Goal: Task Accomplishment & Management: Use online tool/utility

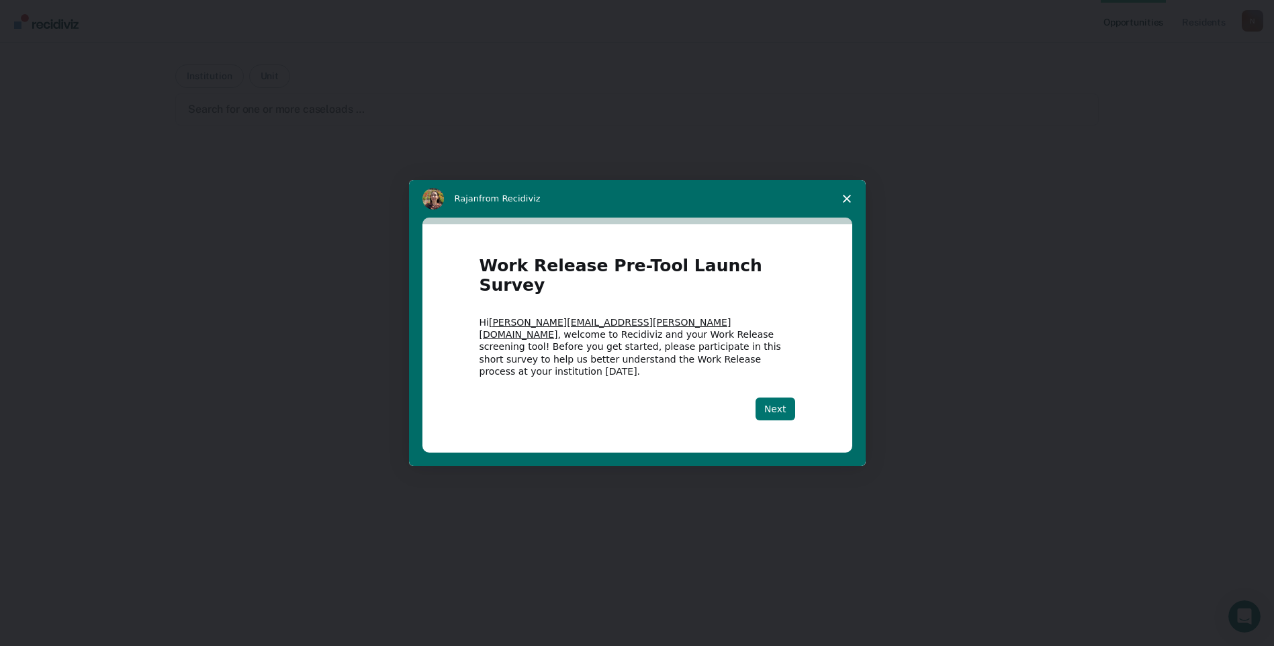
click at [776, 398] on button "Next" at bounding box center [775, 409] width 40 height 23
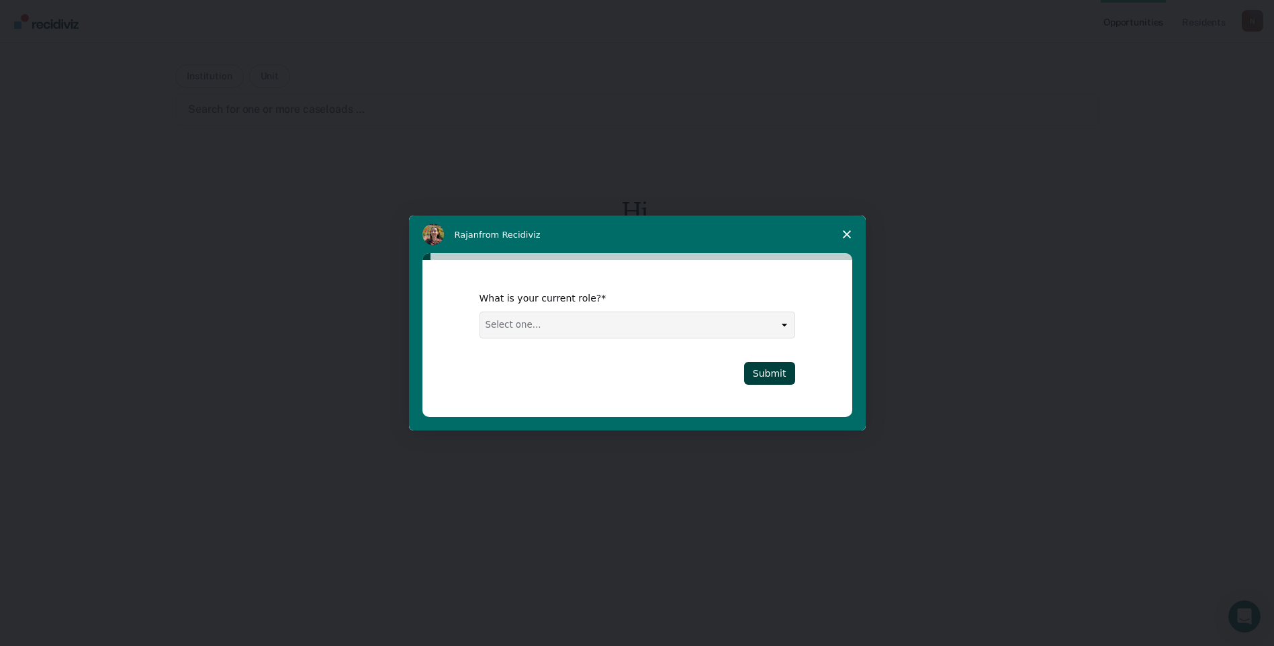
click at [786, 326] on select "Select one... Case Manager FUM Assistant [PERSON_NAME] [PERSON_NAME]" at bounding box center [637, 325] width 314 height 26
select select "Case Manager"
click at [480, 312] on select "Select one... Case Manager FUM Assistant [PERSON_NAME] [PERSON_NAME]" at bounding box center [637, 325] width 314 height 26
click at [768, 370] on button "Submit" at bounding box center [769, 373] width 51 height 23
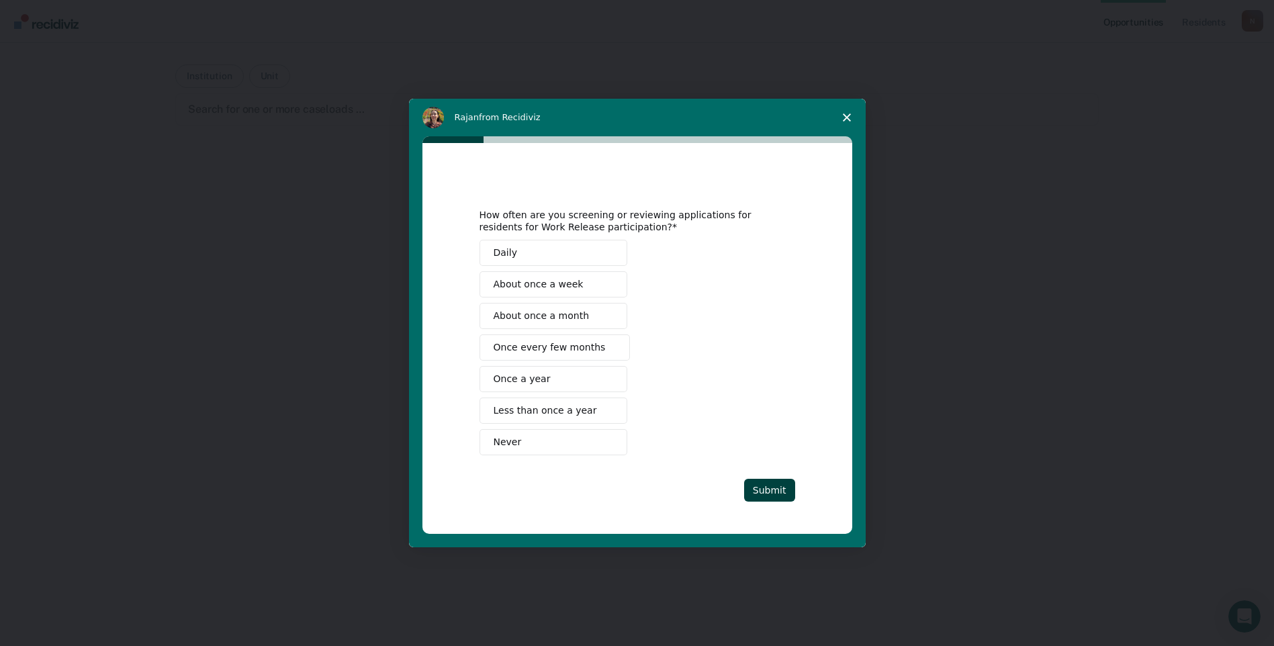
click at [560, 316] on span "About once a month" at bounding box center [542, 316] width 96 height 14
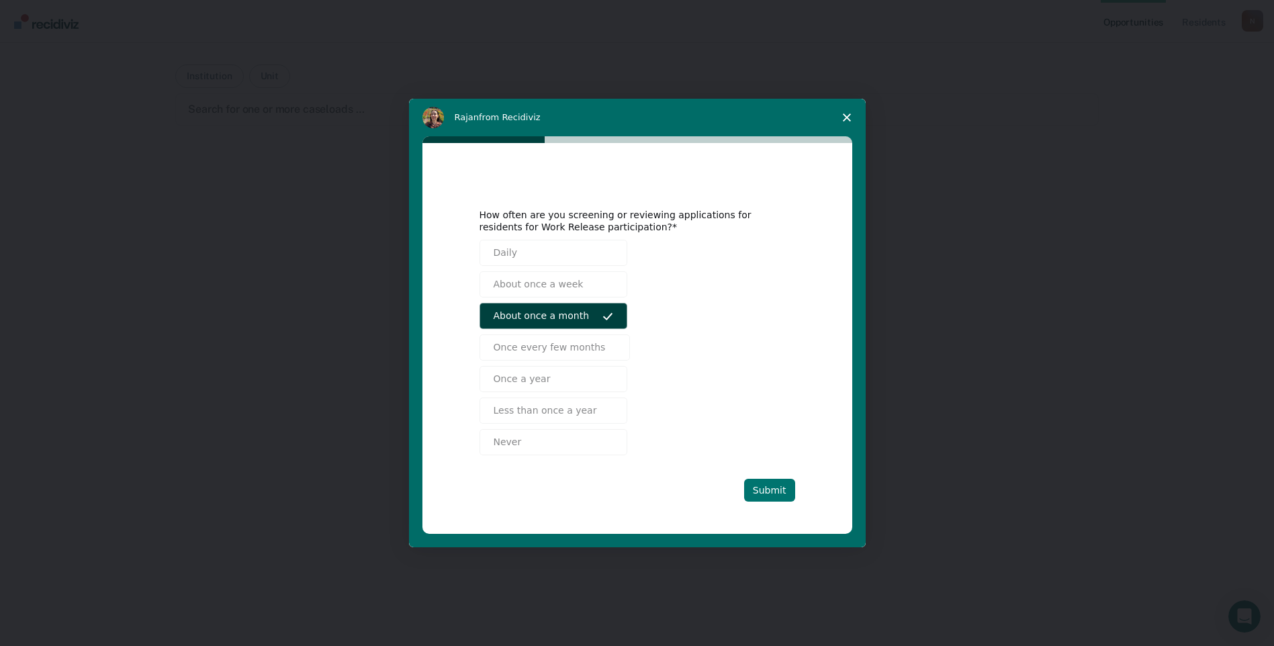
click at [774, 486] on button "Submit" at bounding box center [769, 490] width 51 height 23
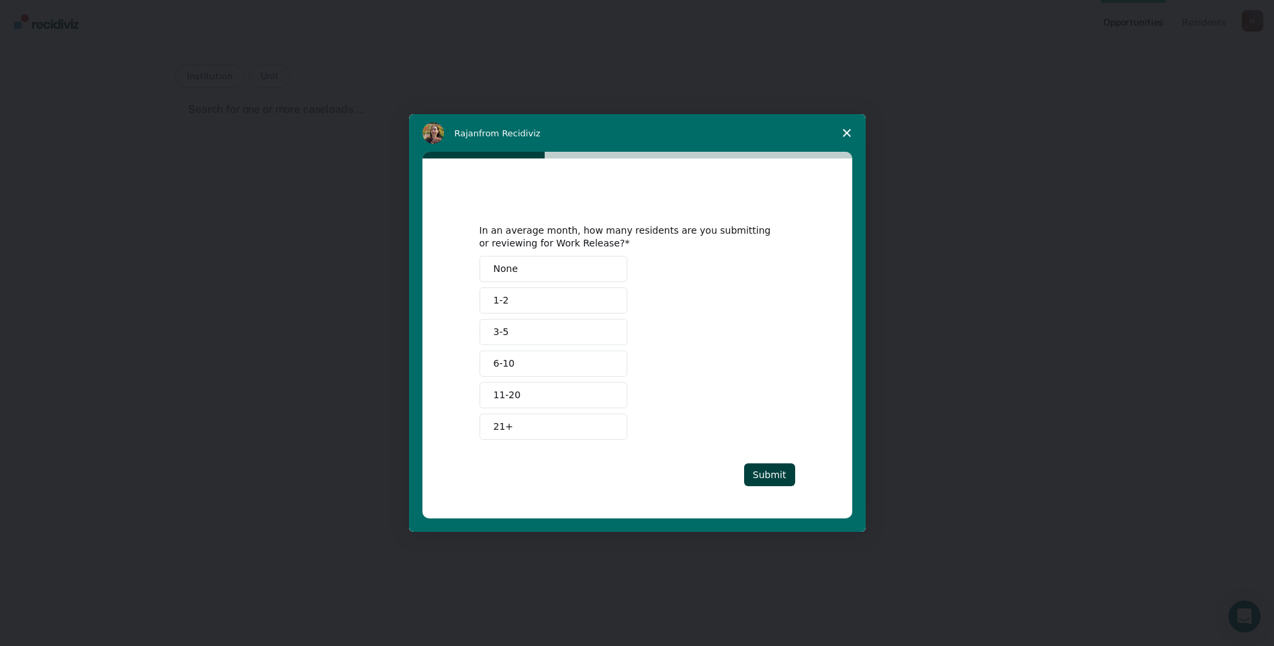
click at [524, 298] on button "1-2" at bounding box center [553, 300] width 148 height 26
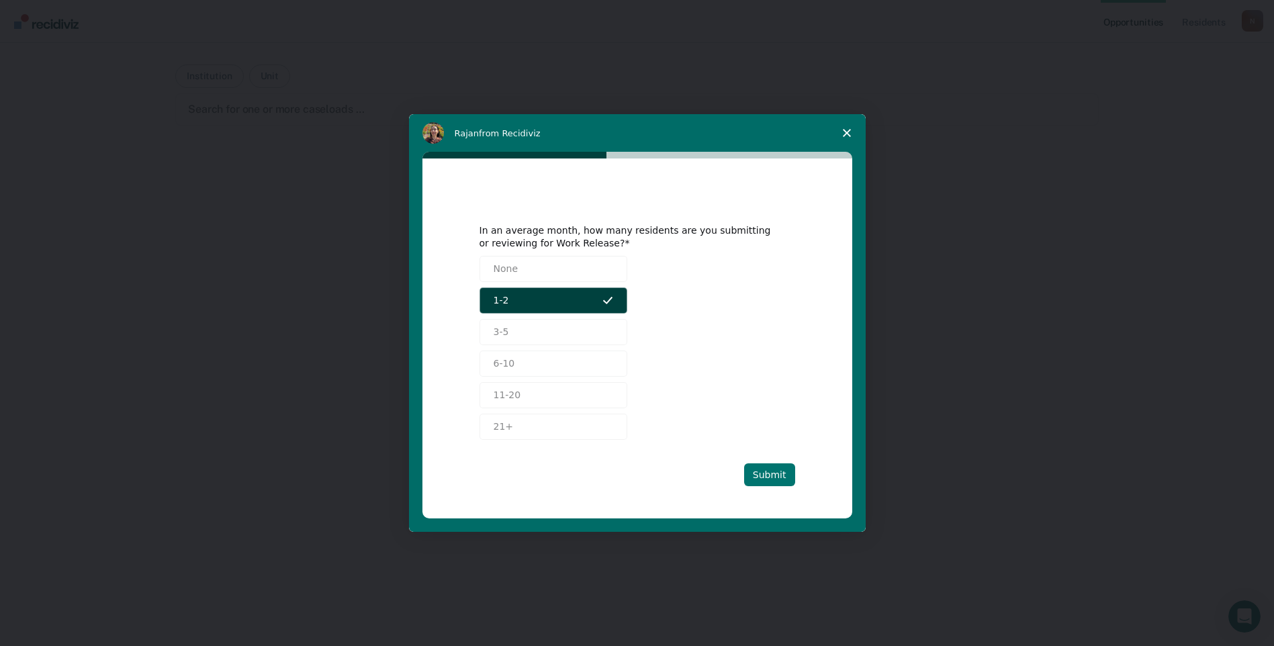
click at [767, 469] on button "Submit" at bounding box center [769, 474] width 51 height 23
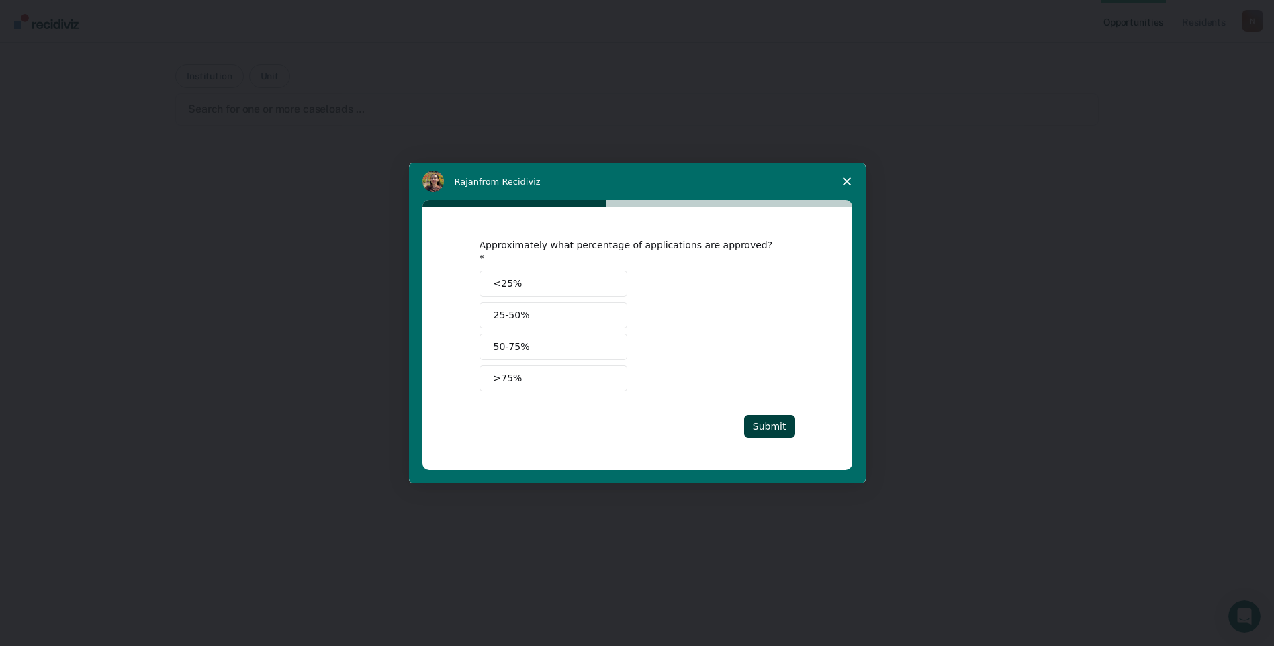
click at [537, 311] on button "25-50%" at bounding box center [553, 315] width 148 height 26
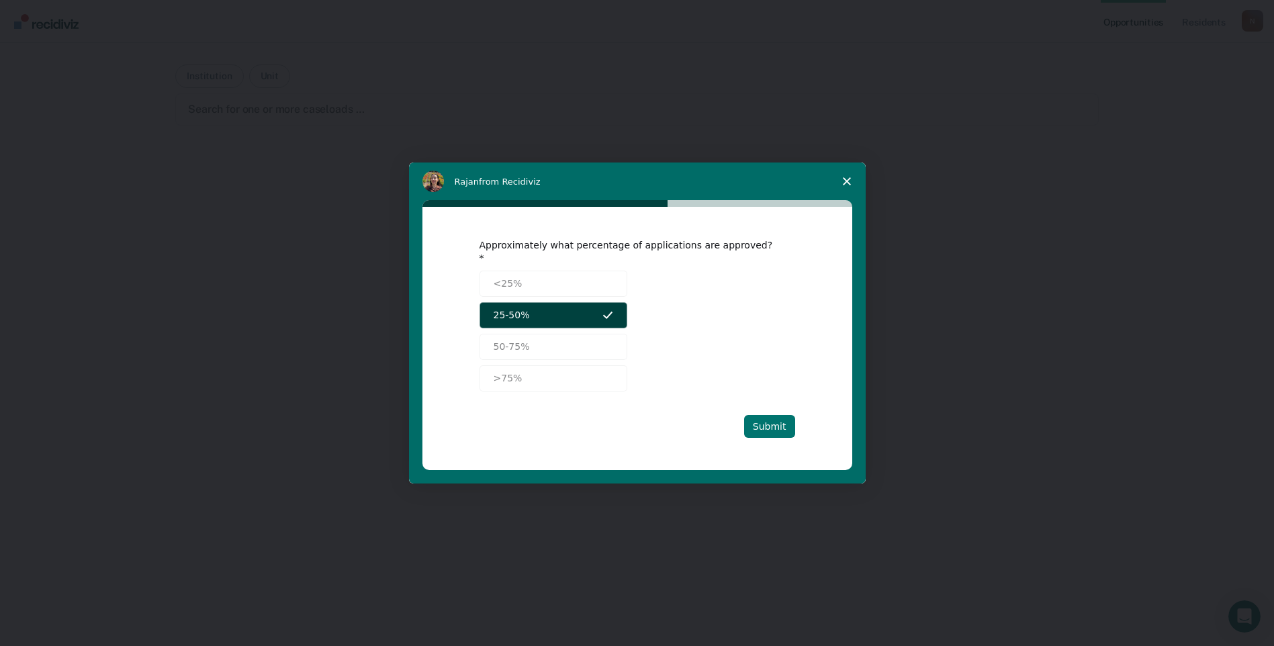
click at [768, 421] on button "Submit" at bounding box center [769, 426] width 51 height 23
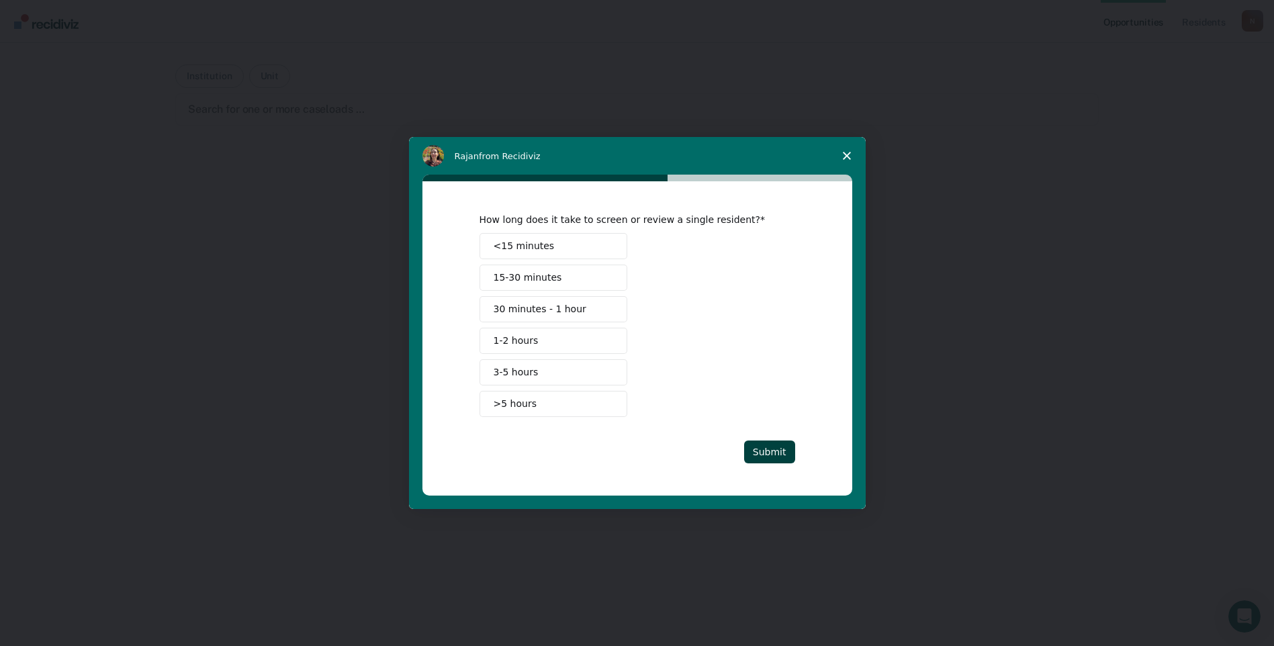
click at [528, 342] on span "1-2 hours" at bounding box center [516, 341] width 45 height 14
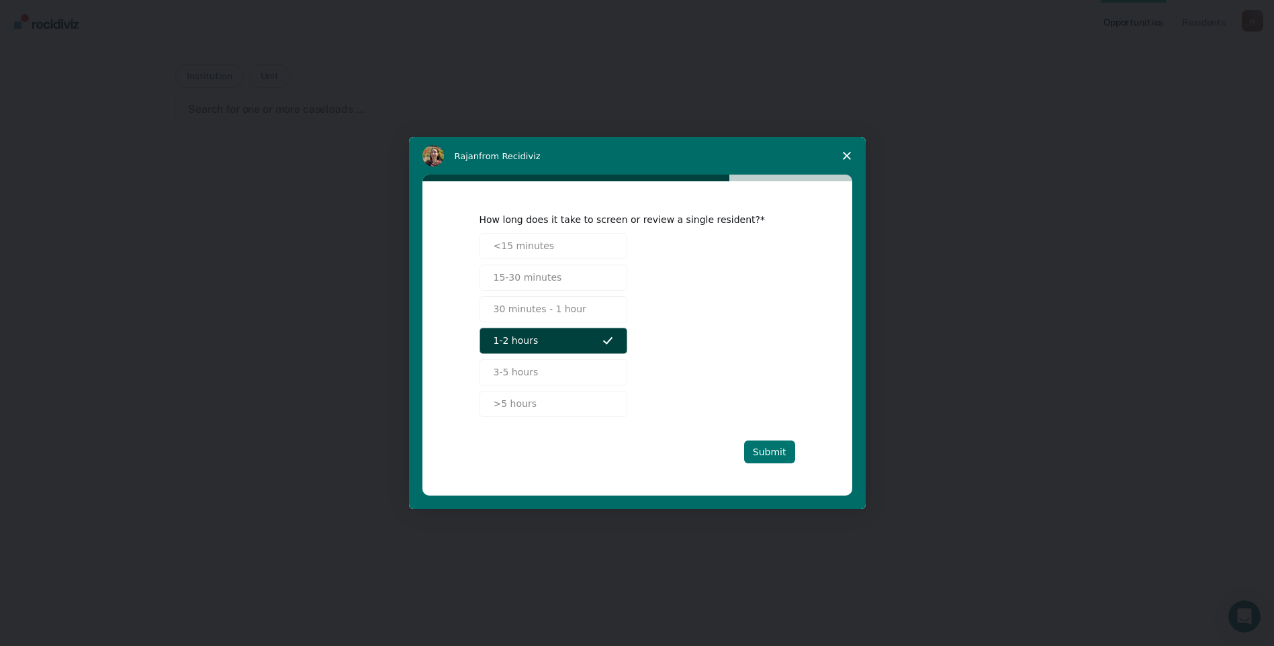
click at [772, 448] on button "Submit" at bounding box center [769, 452] width 51 height 23
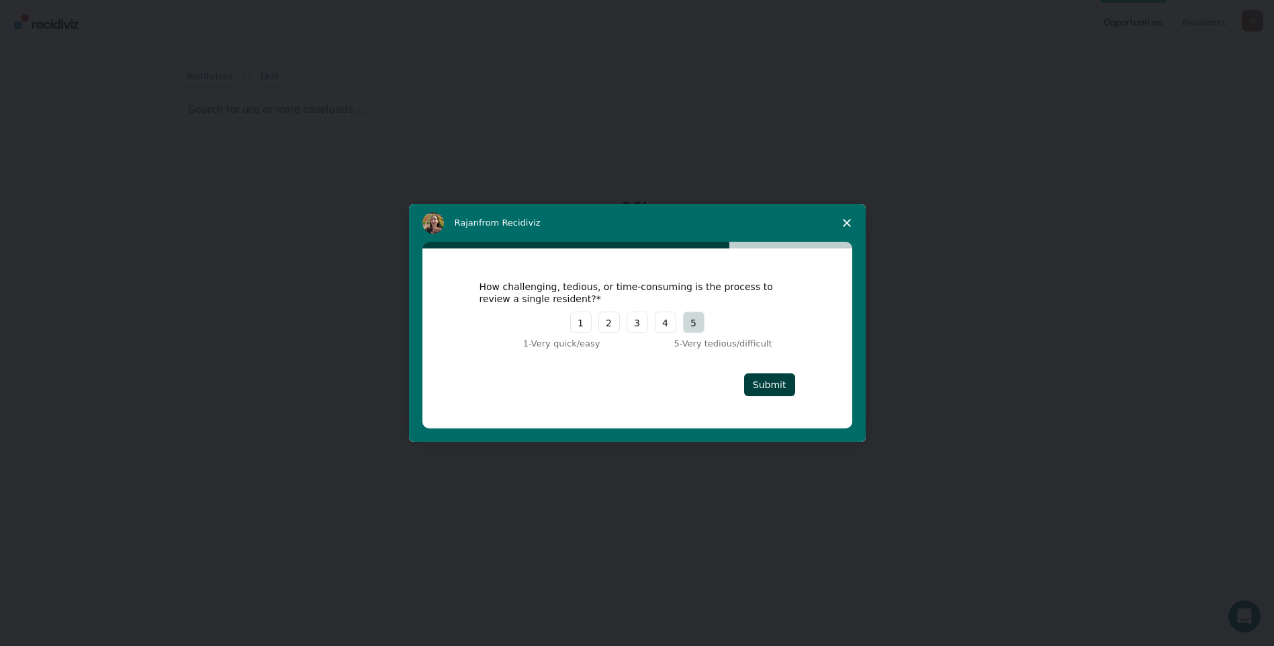
click at [702, 320] on button "5" at bounding box center [693, 322] width 21 height 21
click at [773, 385] on button "Submit" at bounding box center [769, 384] width 51 height 23
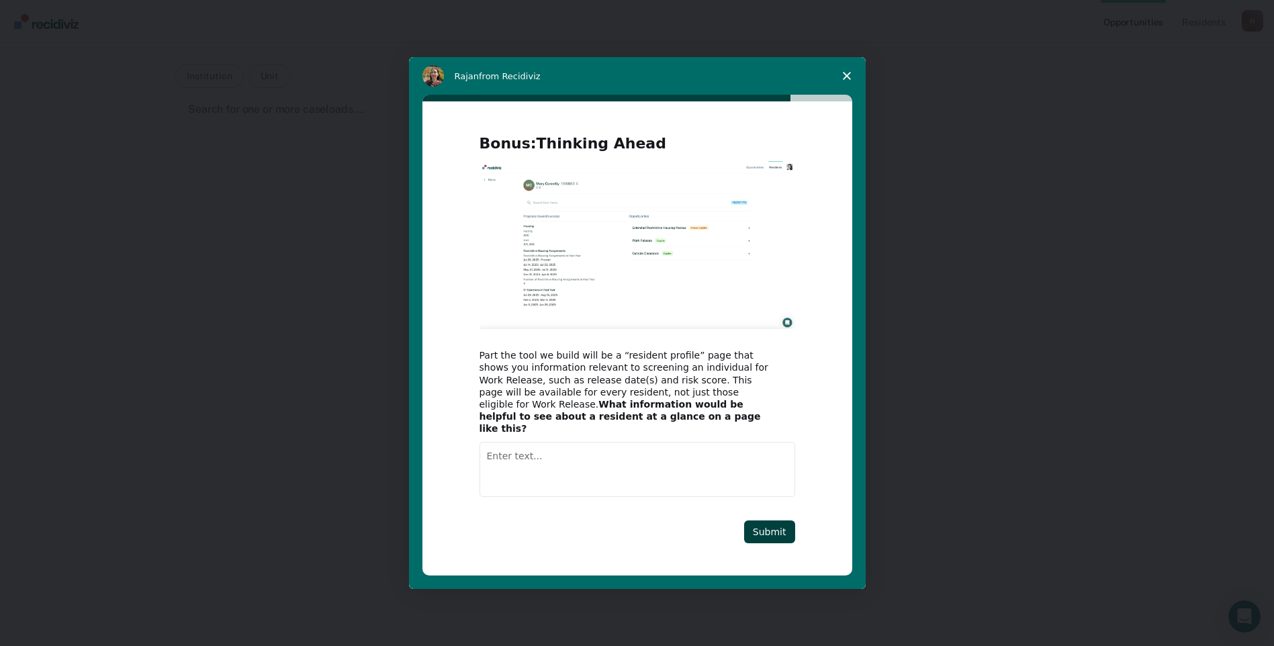
click at [488, 447] on textarea "Enter text..." at bounding box center [637, 469] width 316 height 55
type textarea "Detainers, history of violence, CDV history, Education, Substance abuse, escape…"
click at [758, 531] on button "Submit" at bounding box center [769, 531] width 51 height 23
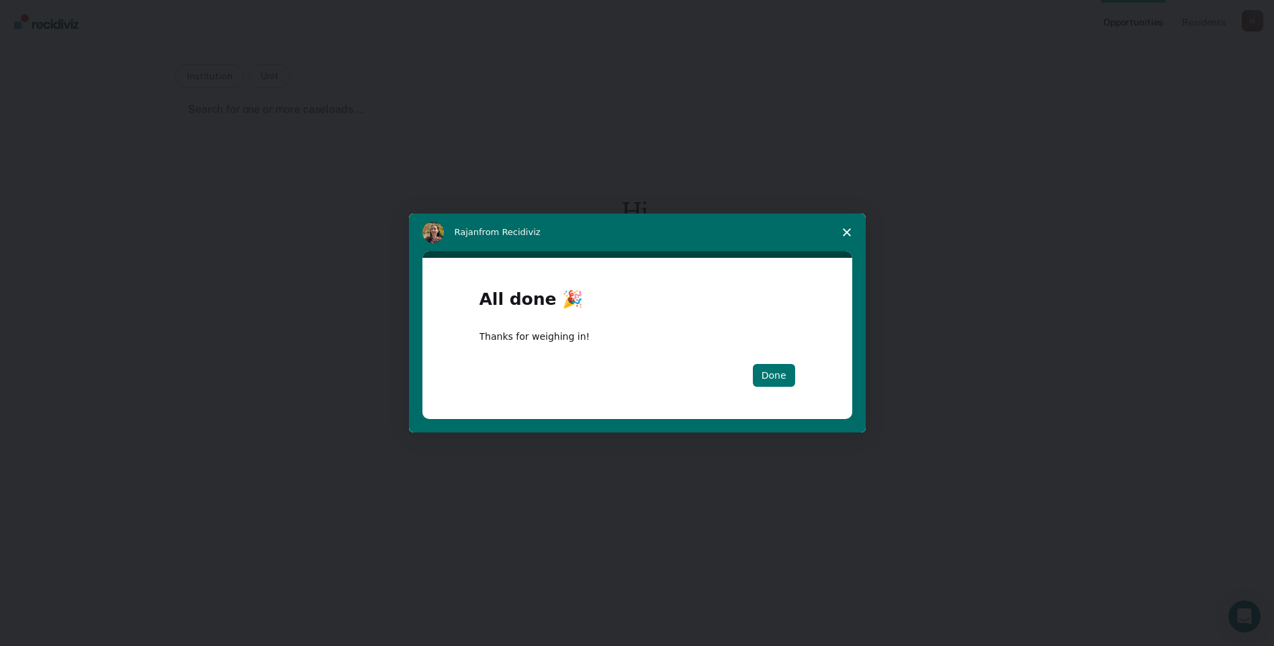
click at [778, 379] on button "Done" at bounding box center [774, 375] width 42 height 23
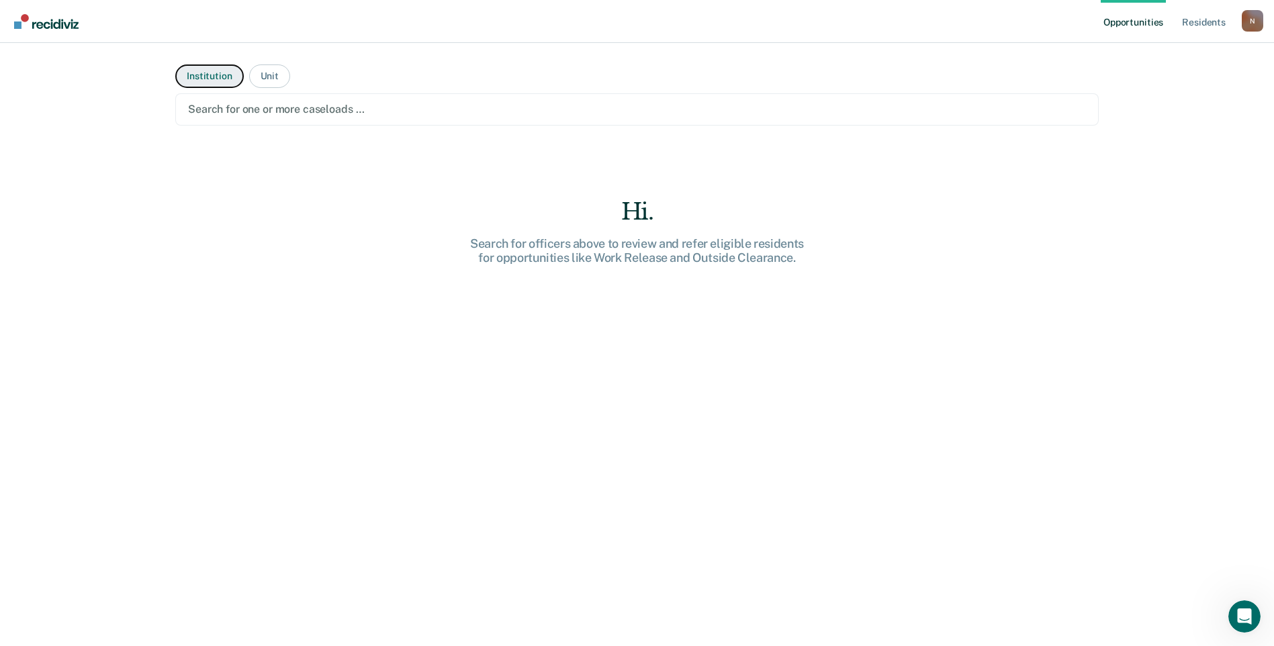
click at [200, 80] on button "Institution" at bounding box center [209, 76] width 68 height 24
click at [211, 117] on div at bounding box center [637, 108] width 898 height 15
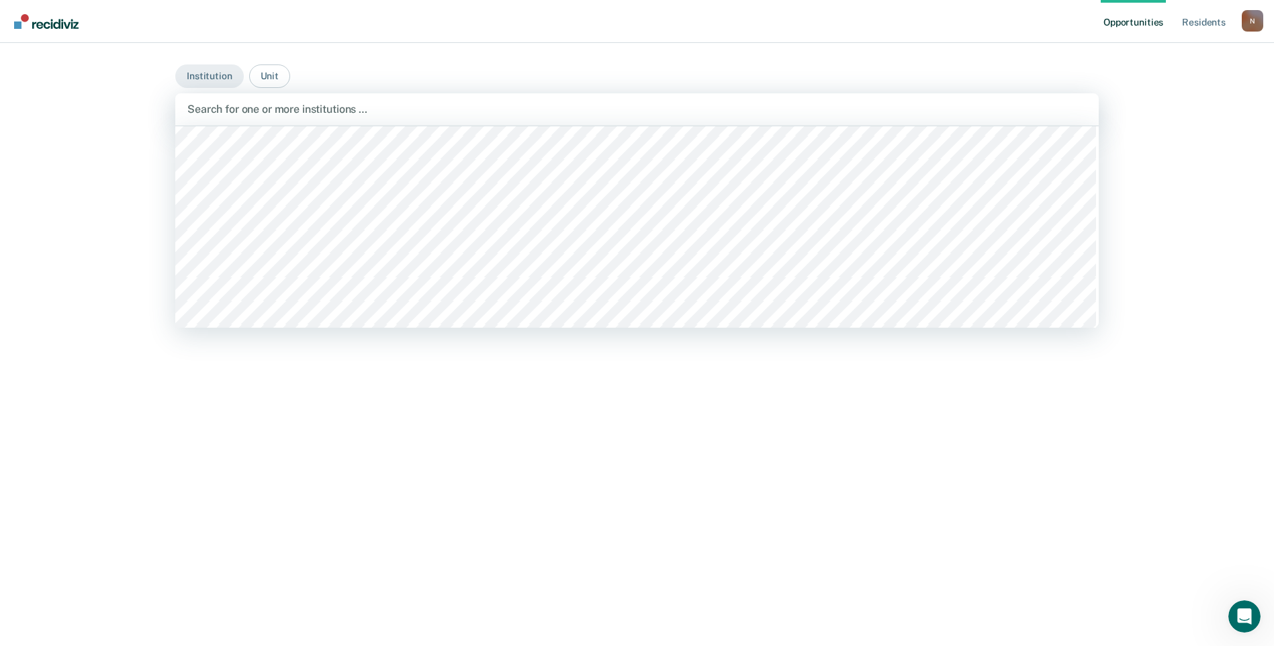
scroll to position [10409, 0]
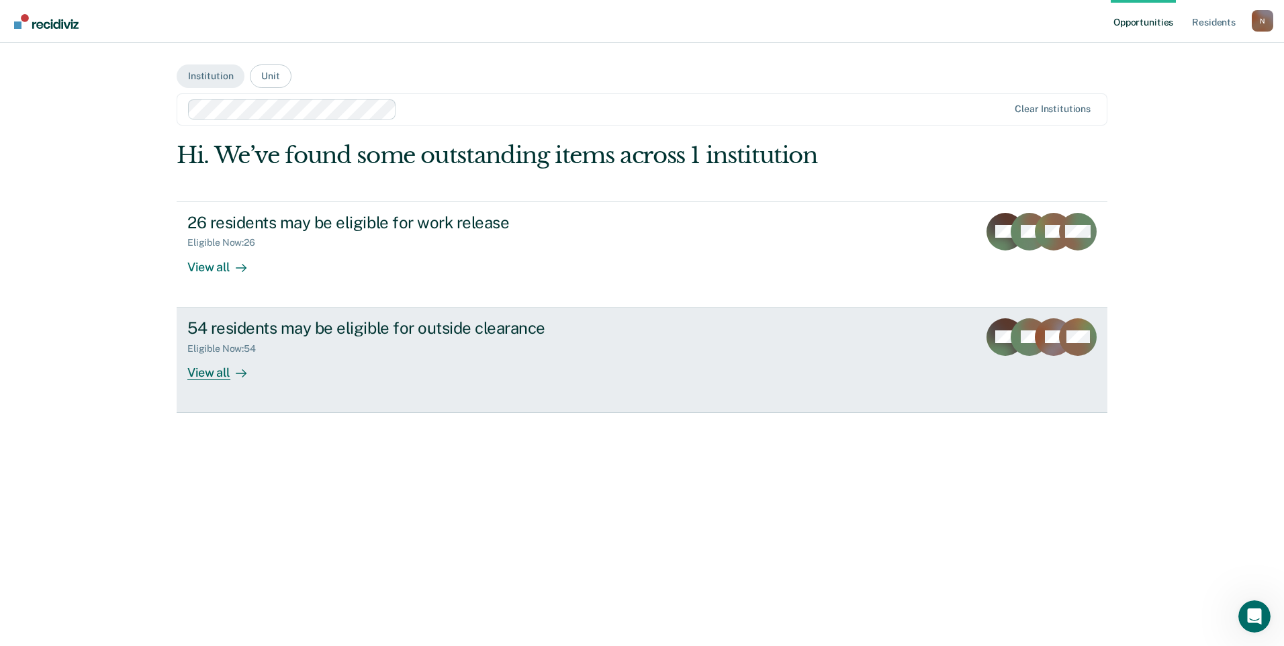
click at [203, 373] on div "View all" at bounding box center [224, 367] width 75 height 26
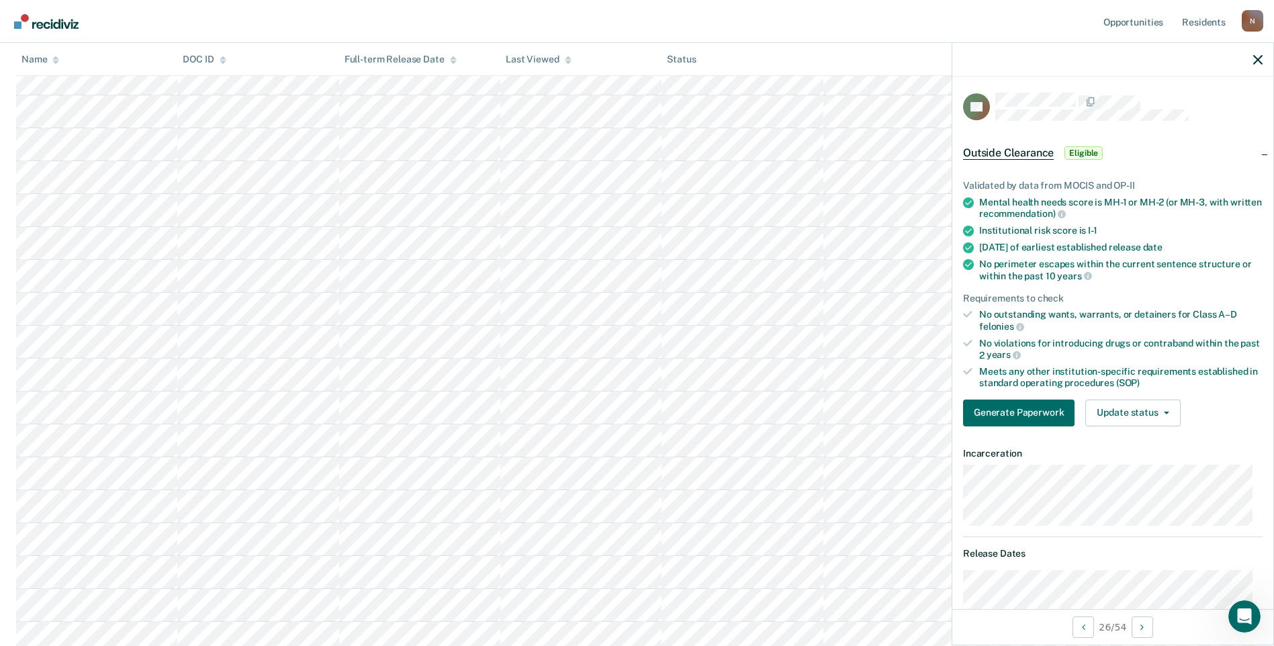
scroll to position [470, 0]
click at [1006, 412] on button "Generate Paperwork" at bounding box center [1018, 413] width 111 height 27
